Goal: Information Seeking & Learning: Understand process/instructions

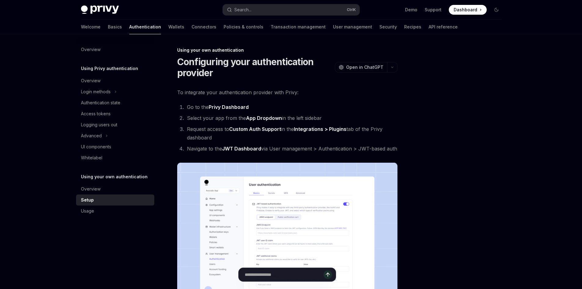
scroll to position [31, 0]
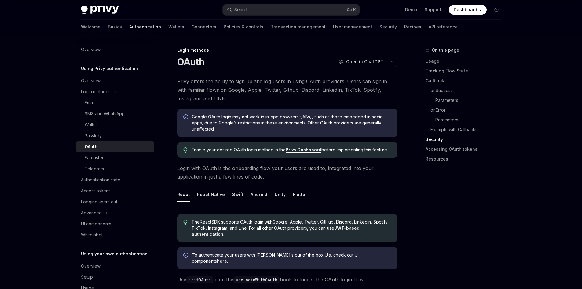
scroll to position [1331, 0]
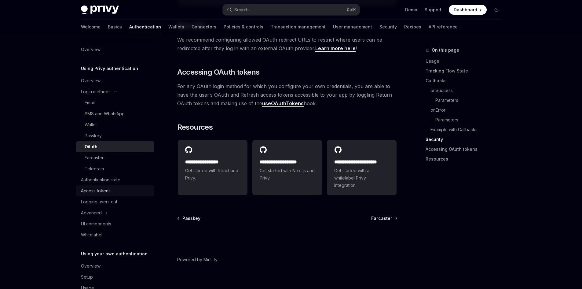
click at [108, 188] on div "Access tokens" at bounding box center [96, 190] width 30 height 7
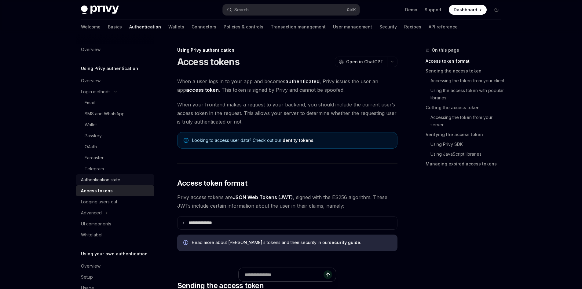
click at [115, 184] on link "Authentication state" at bounding box center [115, 179] width 78 height 11
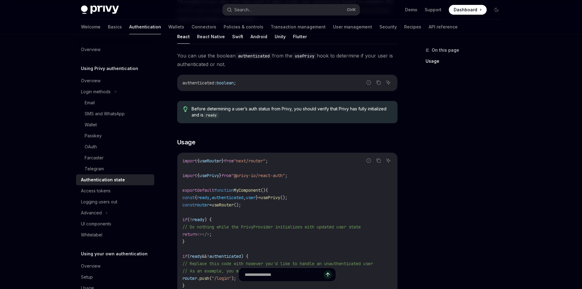
scroll to position [92, 0]
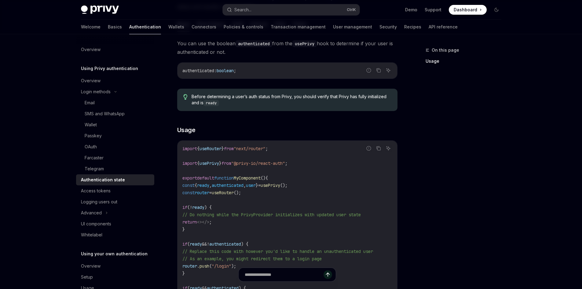
click at [219, 164] on span "usePrivy" at bounding box center [209, 162] width 20 height 5
copy code "import { usePrivy } from "@privy-io/react-auth" ;"
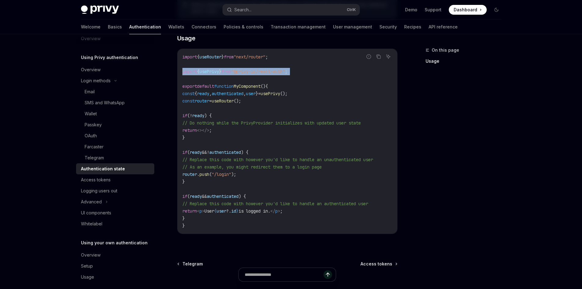
scroll to position [17, 0]
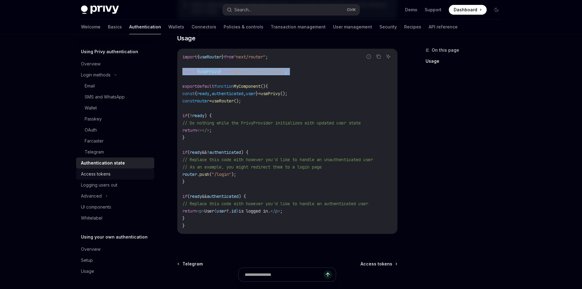
click at [111, 176] on div "Access tokens" at bounding box center [116, 173] width 70 height 7
type textarea "*"
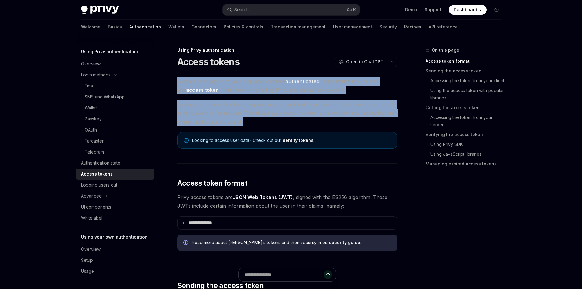
drag, startPoint x: 172, startPoint y: 77, endPoint x: 272, endPoint y: 118, distance: 108.2
copy div "When a user logs in to your app and becomes authenticated , Privy issues the us…"
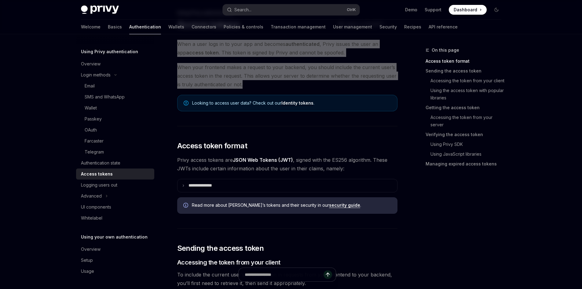
scroll to position [31, 0]
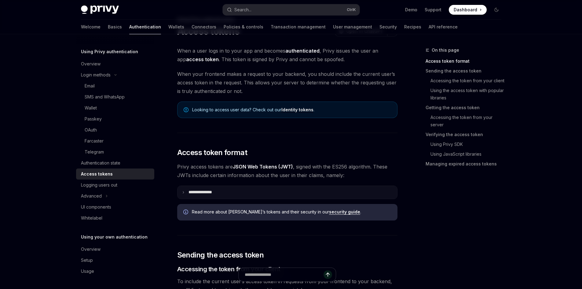
click at [258, 189] on summary "**********" at bounding box center [287, 192] width 220 height 13
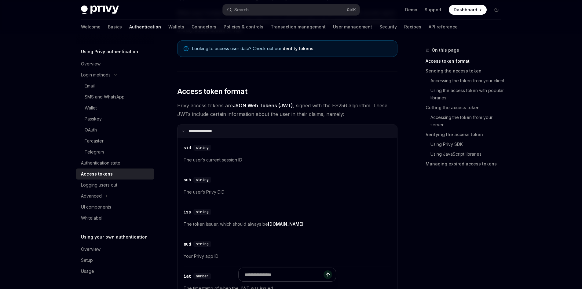
click at [234, 129] on summary "**********" at bounding box center [287, 131] width 220 height 13
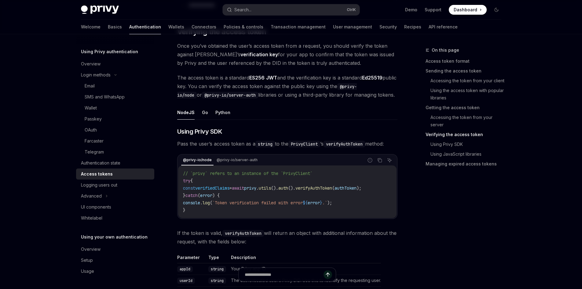
scroll to position [886, 0]
click at [108, 25] on link "Basics" at bounding box center [115, 27] width 14 height 15
click at [564, 288] on div "Privy Docs home page Search... Ctrl K Demo Support Dashboard Dashboard Search..…" at bounding box center [291, 77] width 582 height 1927
drag, startPoint x: 252, startPoint y: 220, endPoint x: 279, endPoint y: 215, distance: 27.8
click at [279, 215] on div "@privy-io/node @privy-io/server-auth Report incorrect code Copy Ask AI // `priv…" at bounding box center [287, 185] width 220 height 65
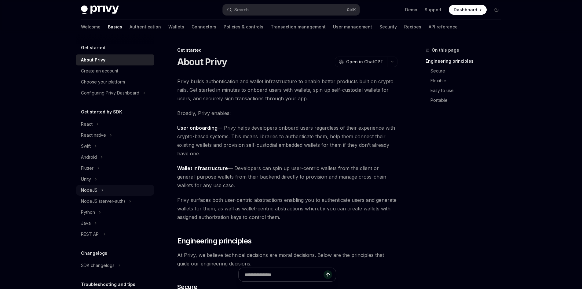
click at [104, 188] on div "NodeJS" at bounding box center [115, 189] width 78 height 11
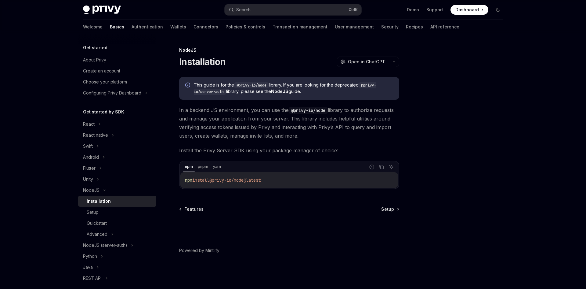
click at [106, 202] on div "Installation" at bounding box center [99, 200] width 24 height 7
click at [107, 209] on div "Setup" at bounding box center [120, 211] width 66 height 7
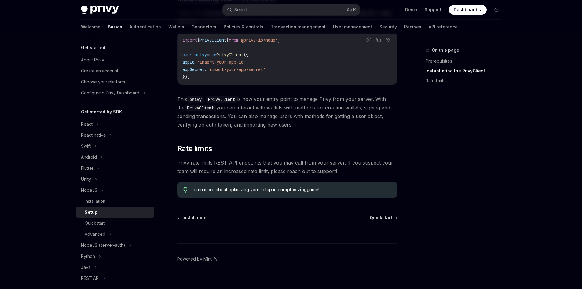
scroll to position [221, 0]
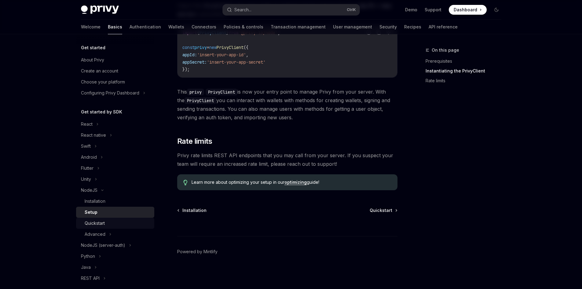
click at [111, 221] on div "Quickstart" at bounding box center [118, 222] width 66 height 7
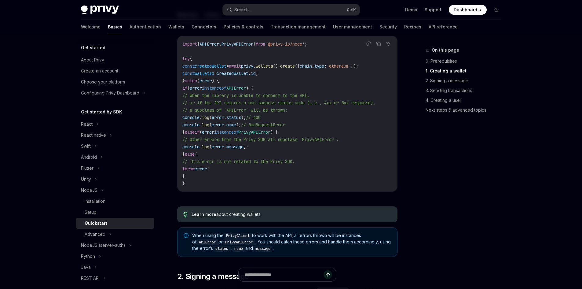
scroll to position [214, 0]
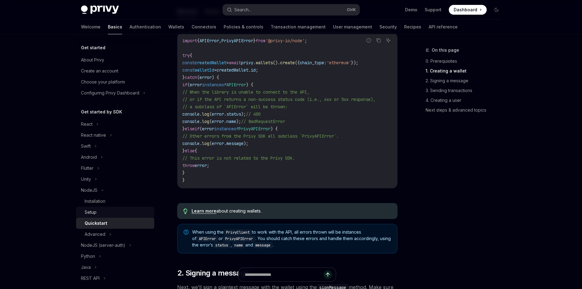
click at [104, 215] on div "Setup" at bounding box center [118, 211] width 66 height 7
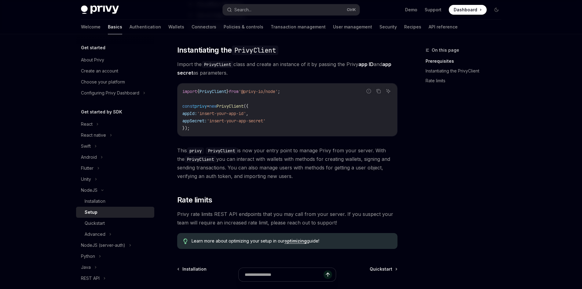
scroll to position [153, 0]
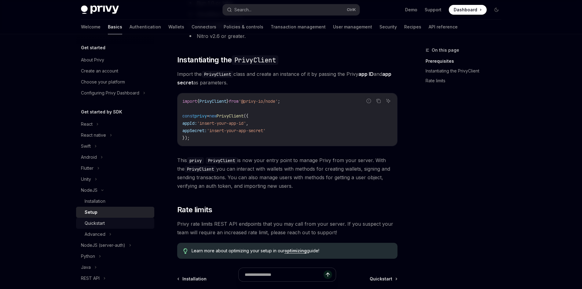
click at [119, 220] on div "Quickstart" at bounding box center [118, 222] width 66 height 7
type textarea "*"
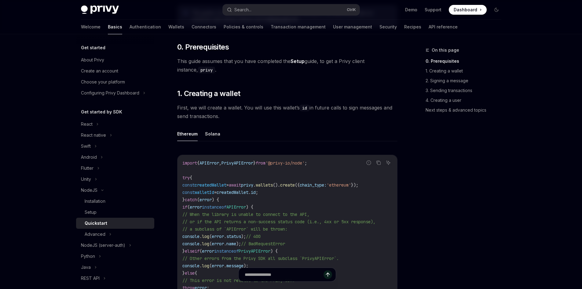
scroll to position [153, 0]
